Goal: Contribute content

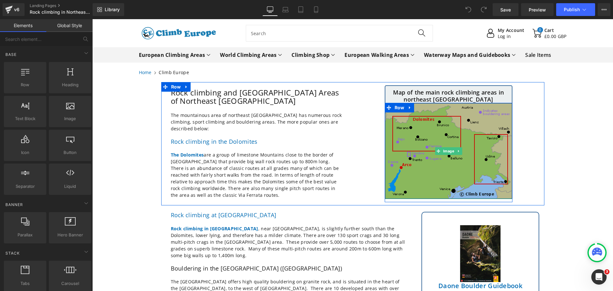
click at [428, 172] on img at bounding box center [449, 151] width 128 height 96
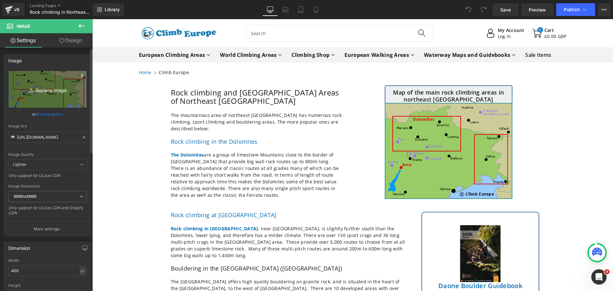
click at [51, 90] on icon "Replace Image" at bounding box center [47, 89] width 51 height 8
type input "C:\fakepath\Northeast-[GEOGRAPHIC_DATA]-Rock-Climbing-Areas-Map.gif"
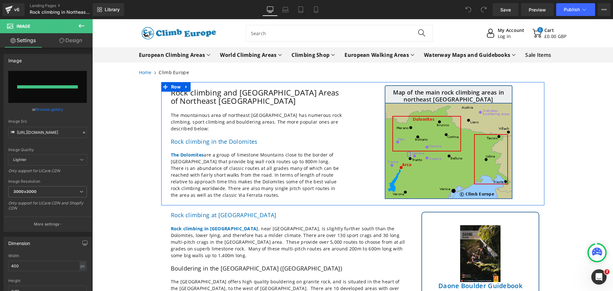
type input "[URL][DOMAIN_NAME]"
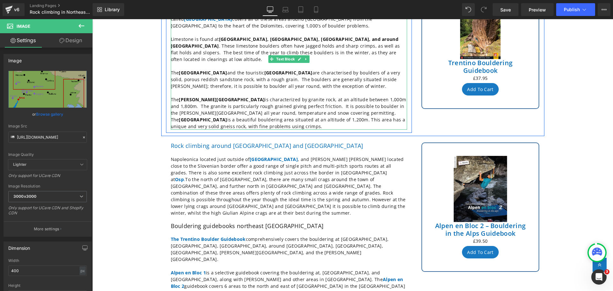
scroll to position [383, 0]
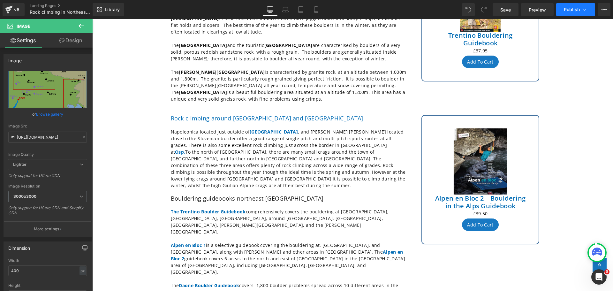
click at [584, 8] on icon at bounding box center [584, 9] width 6 height 6
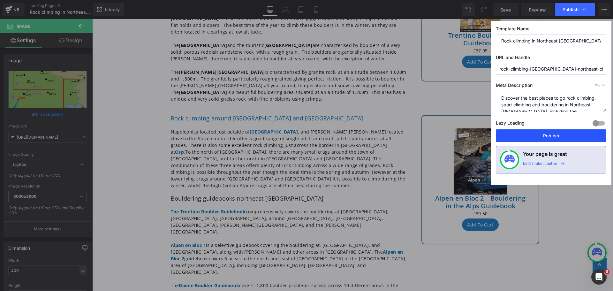
click at [545, 139] on button "Publish" at bounding box center [551, 135] width 110 height 13
